Goal: Task Accomplishment & Management: Manage account settings

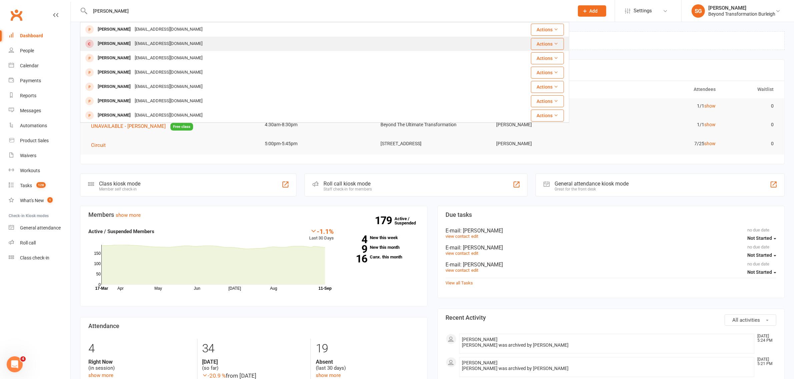
type input "[PERSON_NAME]"
click at [146, 46] on div "[EMAIL_ADDRESS][DOMAIN_NAME]" at bounding box center [169, 44] width 72 height 10
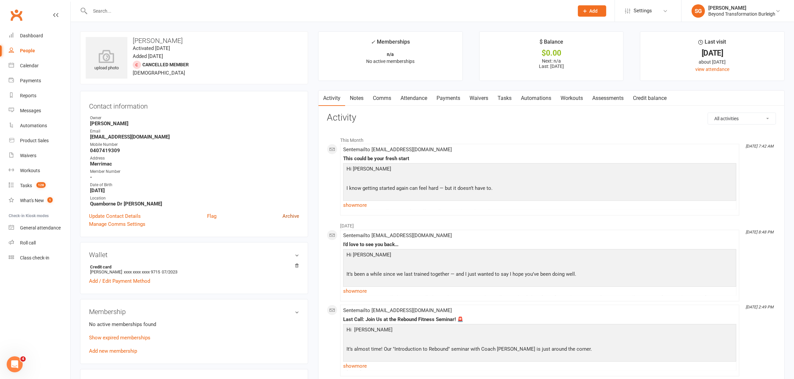
click at [290, 213] on link "Archive" at bounding box center [290, 216] width 17 height 8
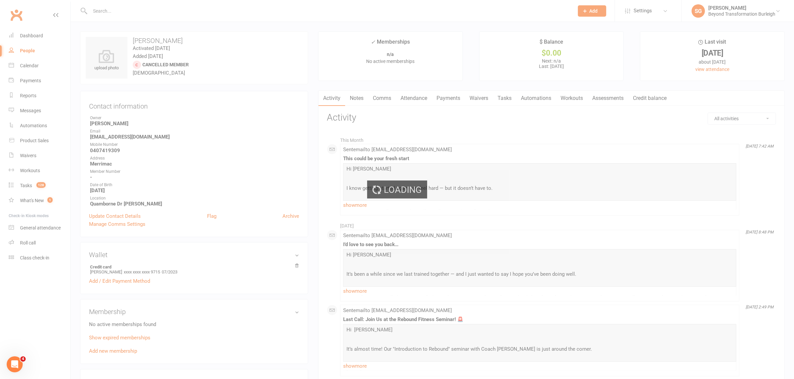
select select "100"
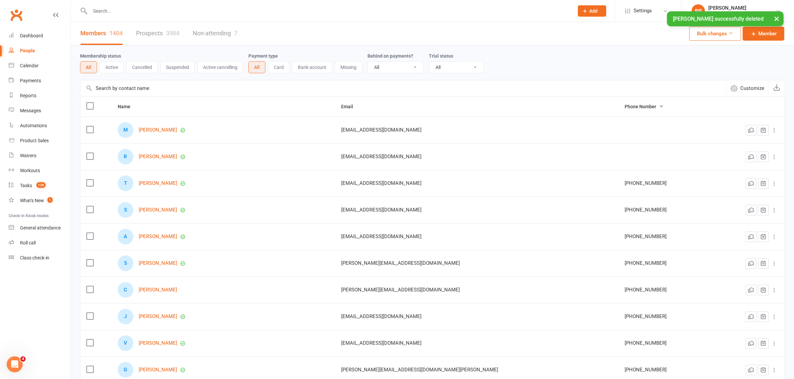
click at [162, 10] on input "text" at bounding box center [328, 10] width 481 height 9
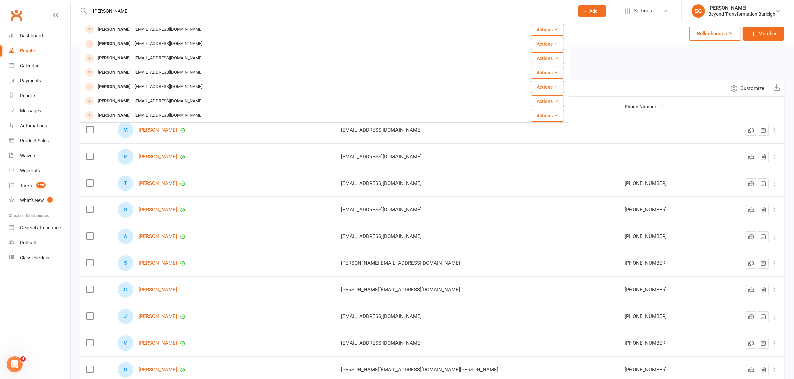
type input "[PERSON_NAME]"
